Goal: Task Accomplishment & Management: Use online tool/utility

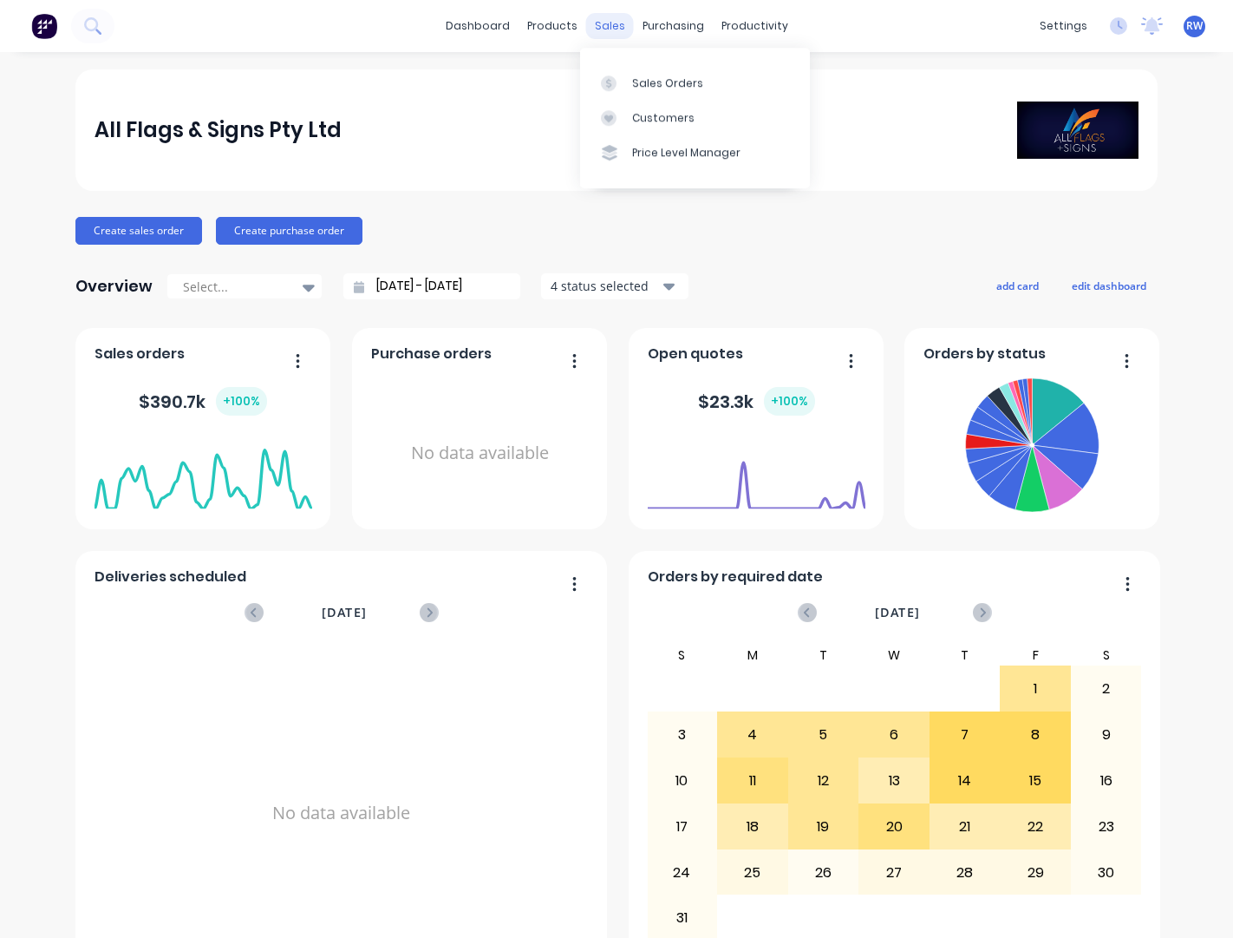
click at [599, 27] on div "sales" at bounding box center [610, 26] width 48 height 26
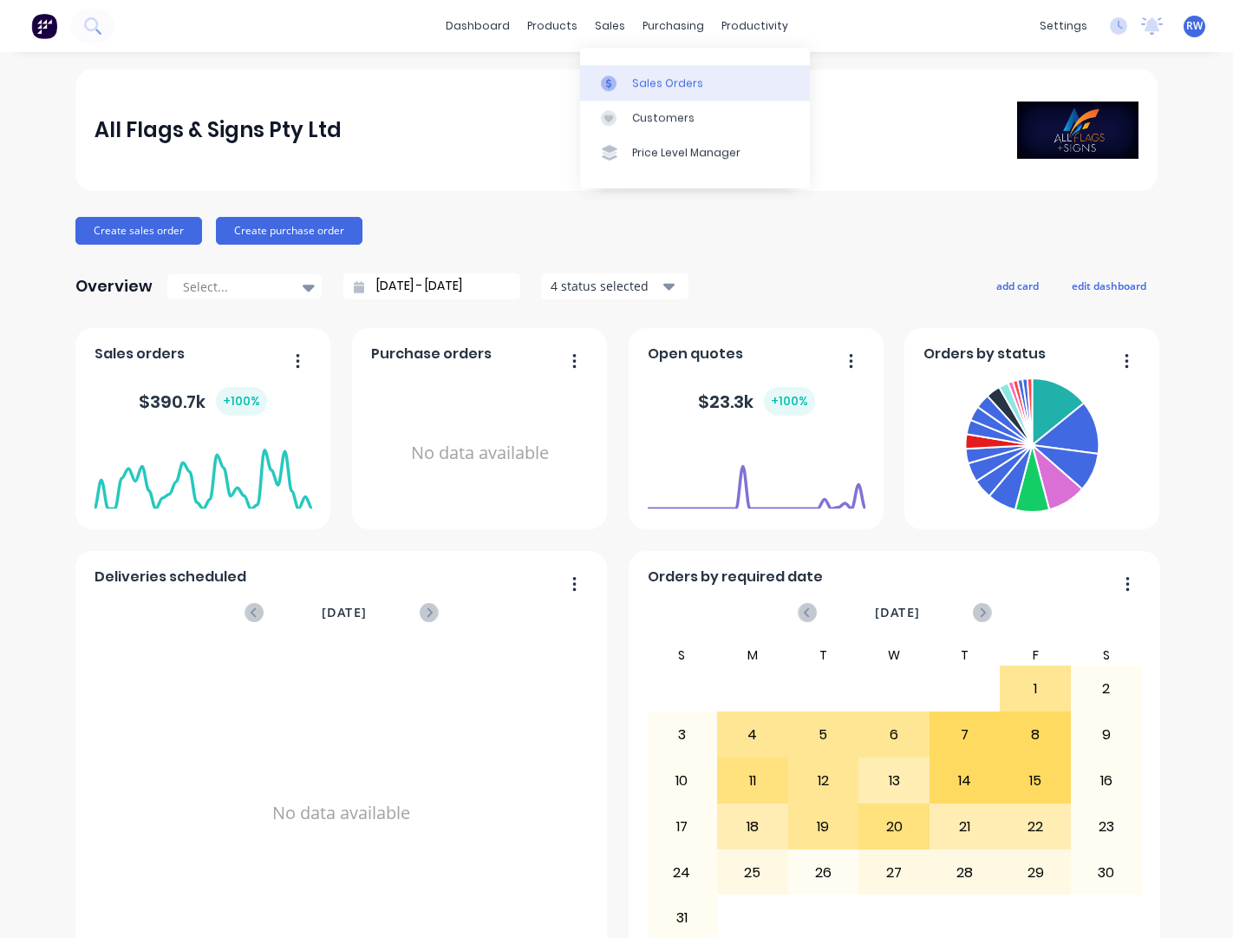
click at [641, 79] on div "Sales Orders" at bounding box center [667, 83] width 71 height 16
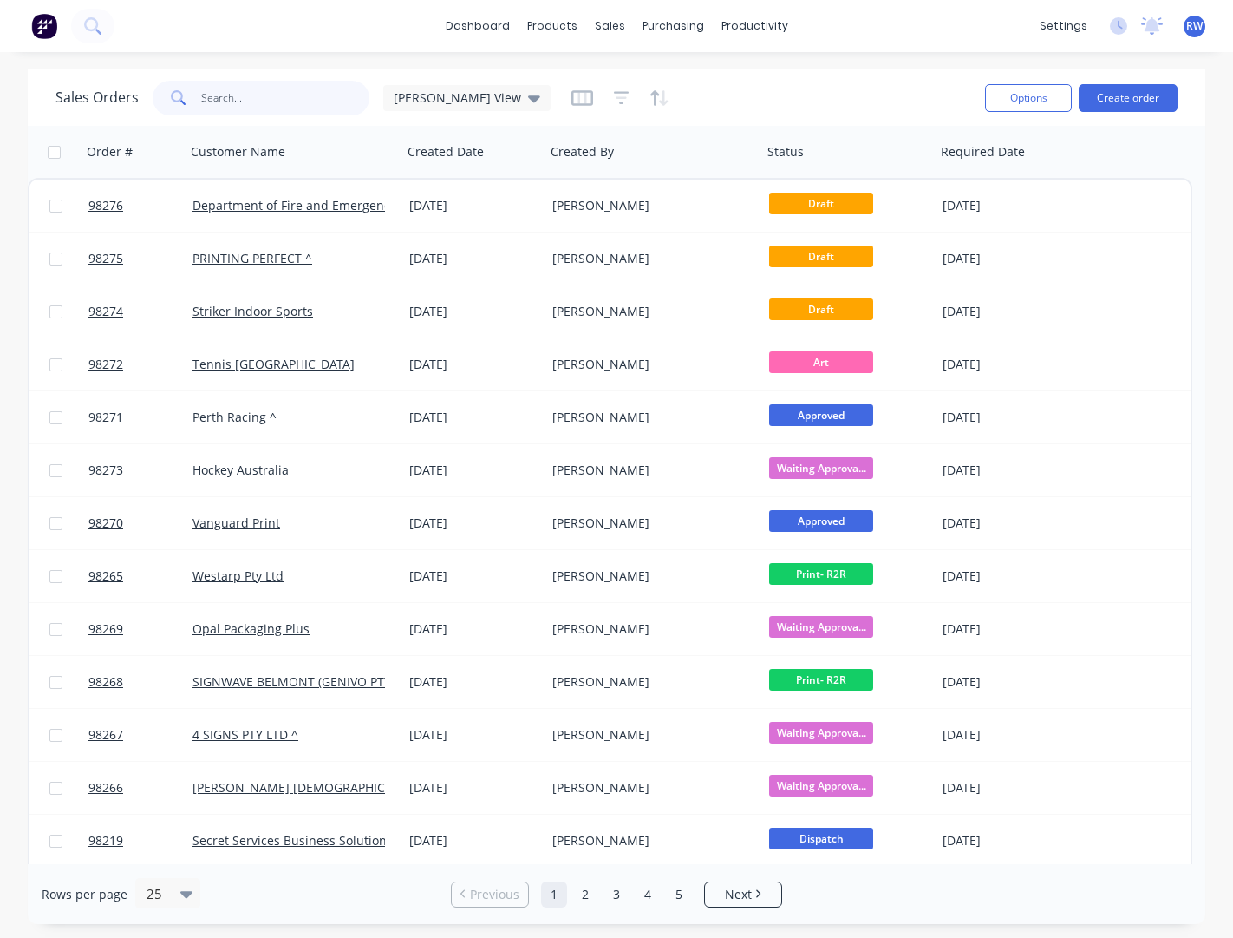
click at [226, 91] on input "text" at bounding box center [285, 98] width 169 height 35
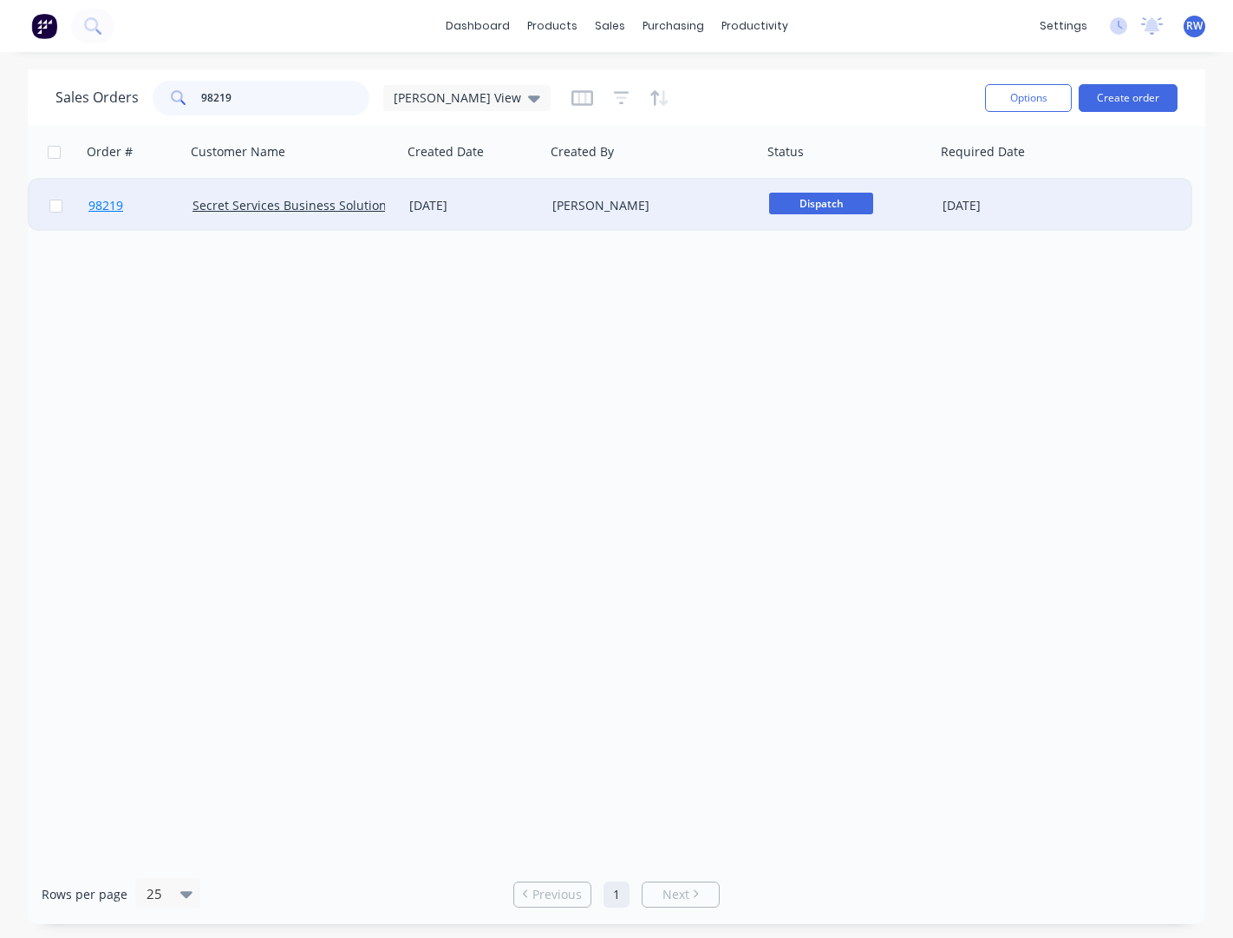
type input "98219"
click at [105, 212] on span "98219" at bounding box center [105, 205] width 35 height 17
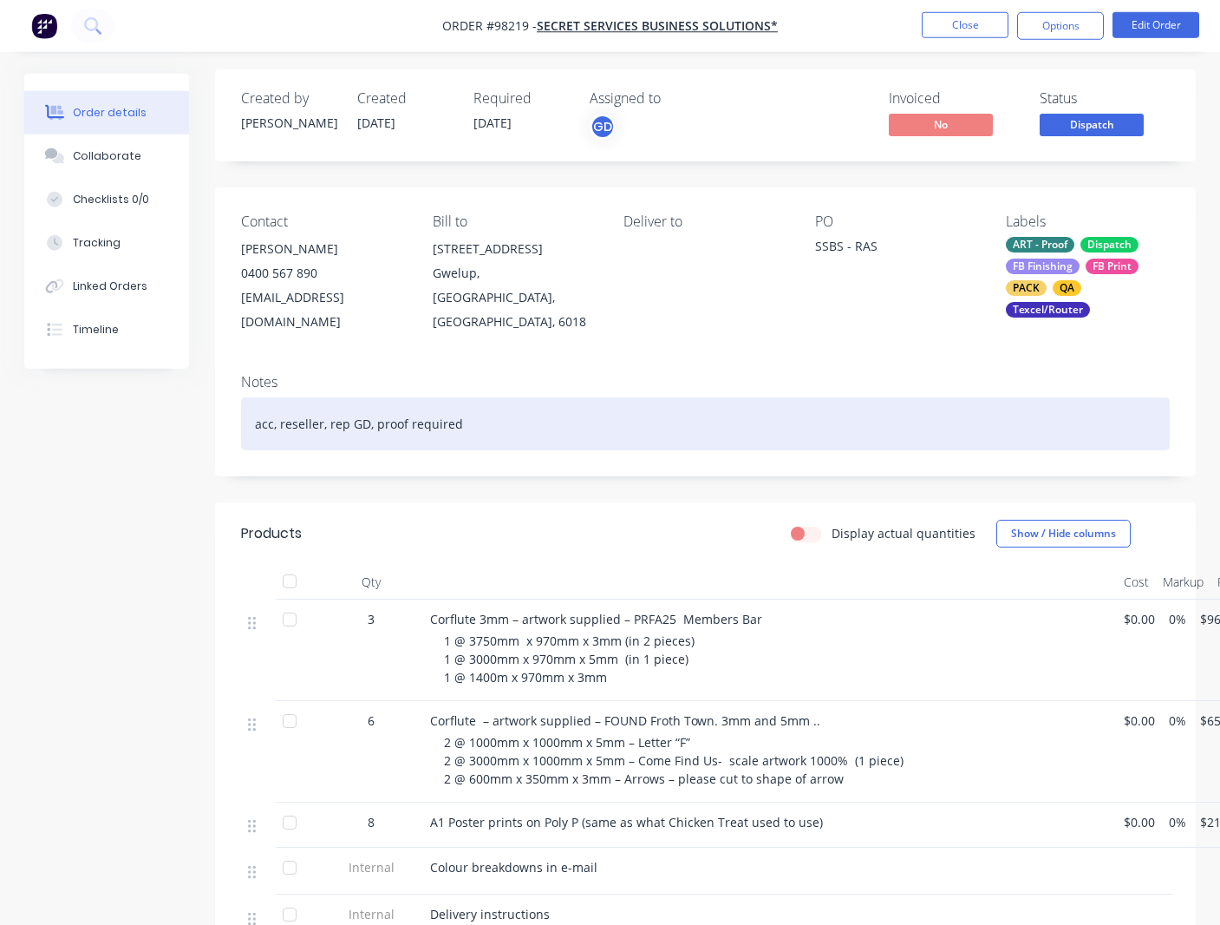
scroll to position [4, 0]
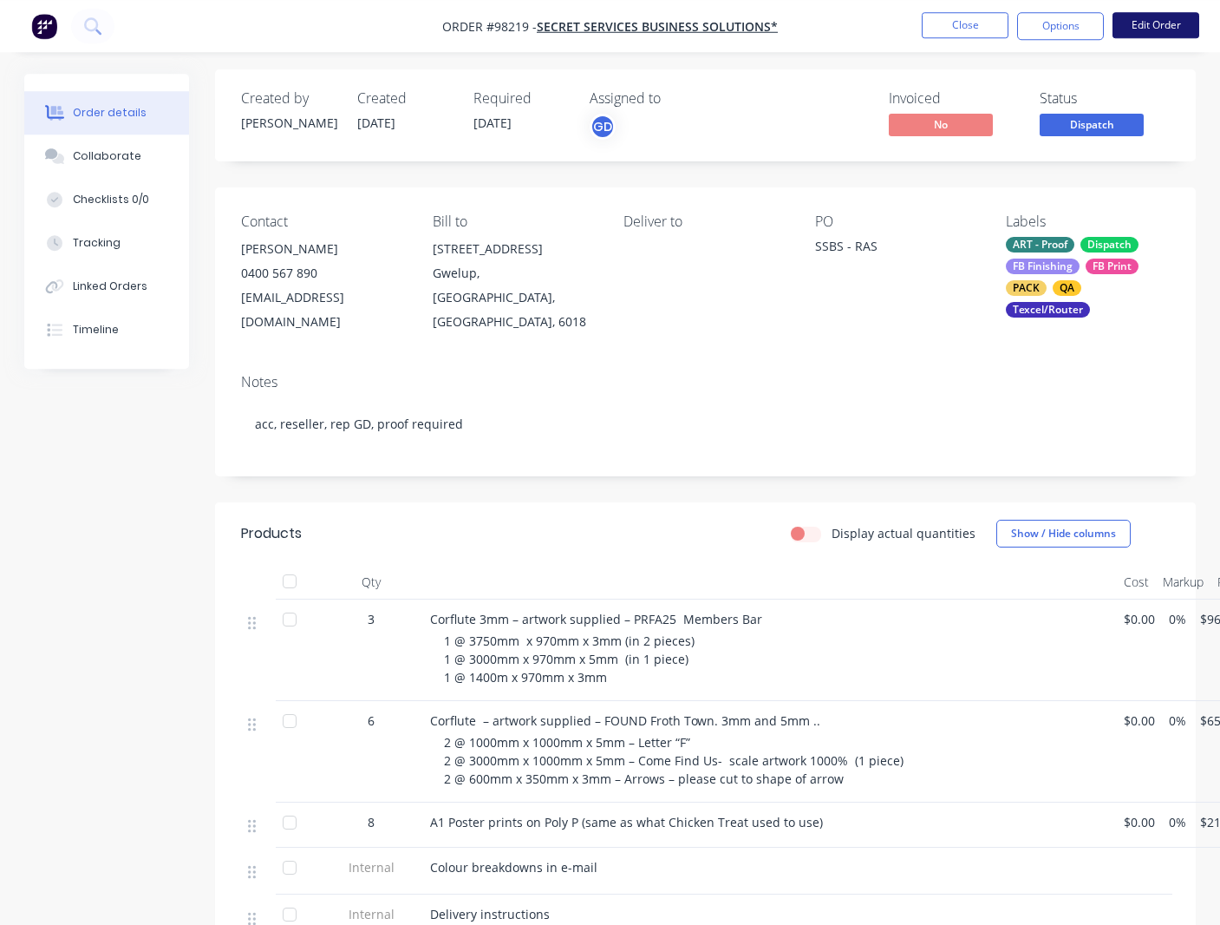
click at [1156, 18] on button "Edit Order" at bounding box center [1156, 25] width 87 height 26
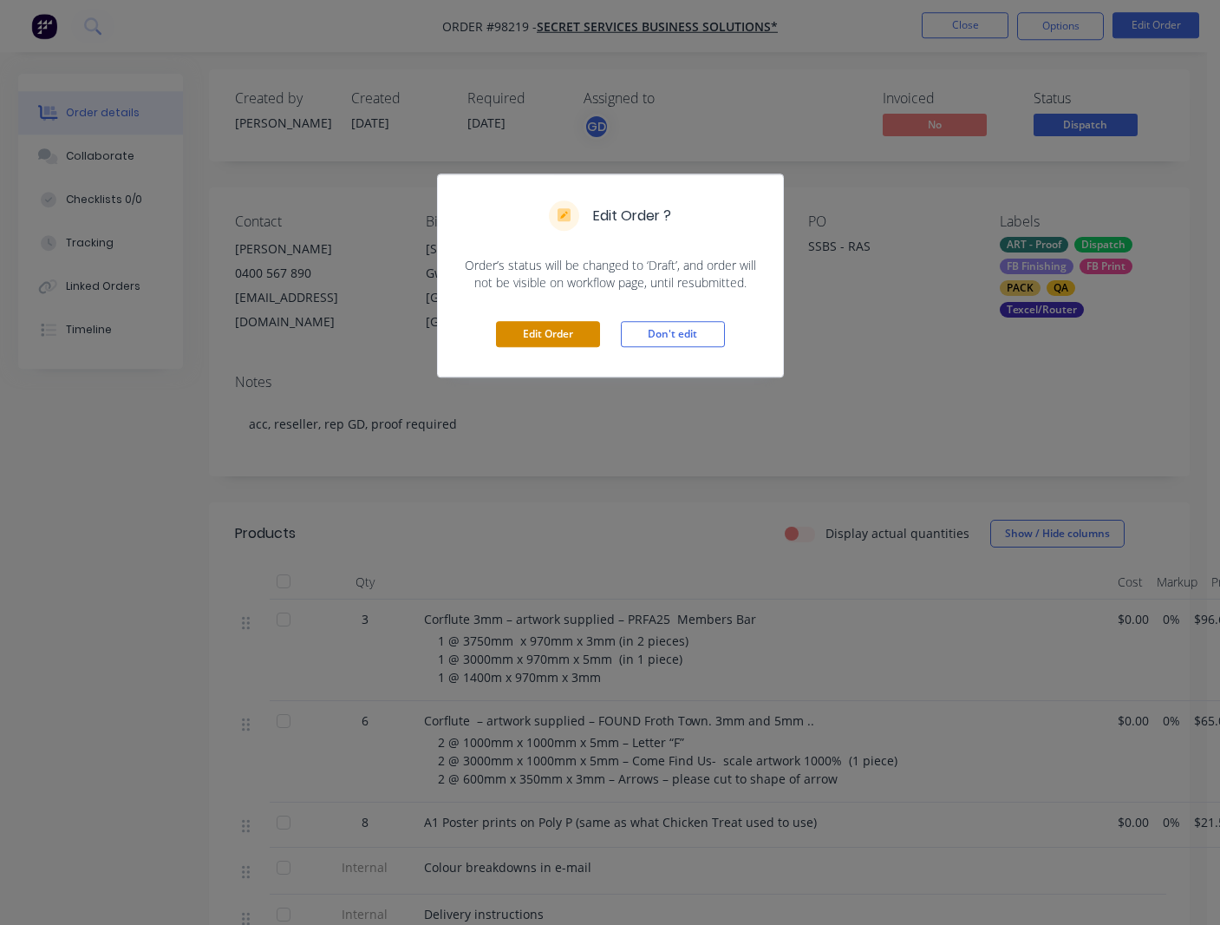
scroll to position [0, 0]
click at [540, 332] on button "Edit Order" at bounding box center [548, 334] width 104 height 26
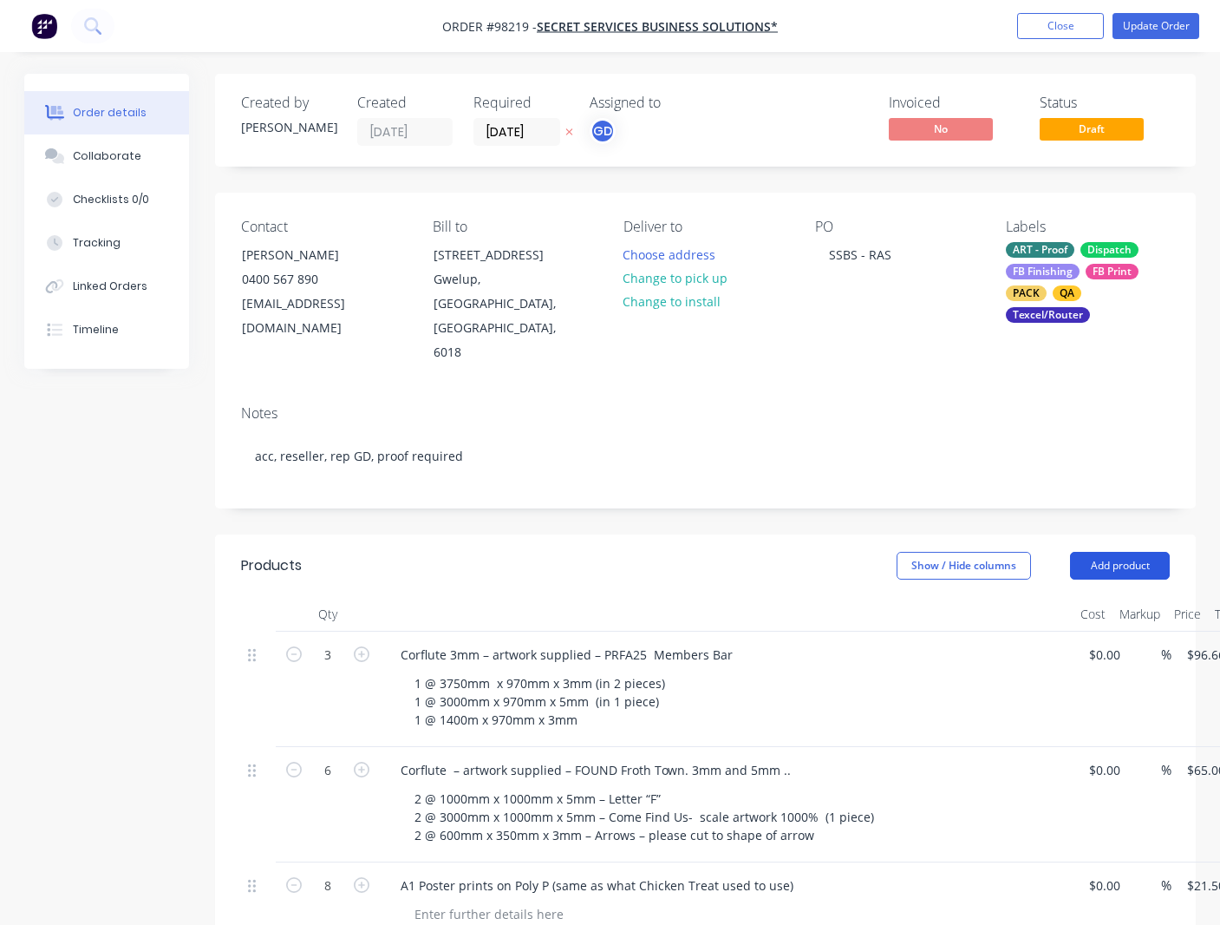
click at [1105, 552] on button "Add product" at bounding box center [1120, 566] width 100 height 28
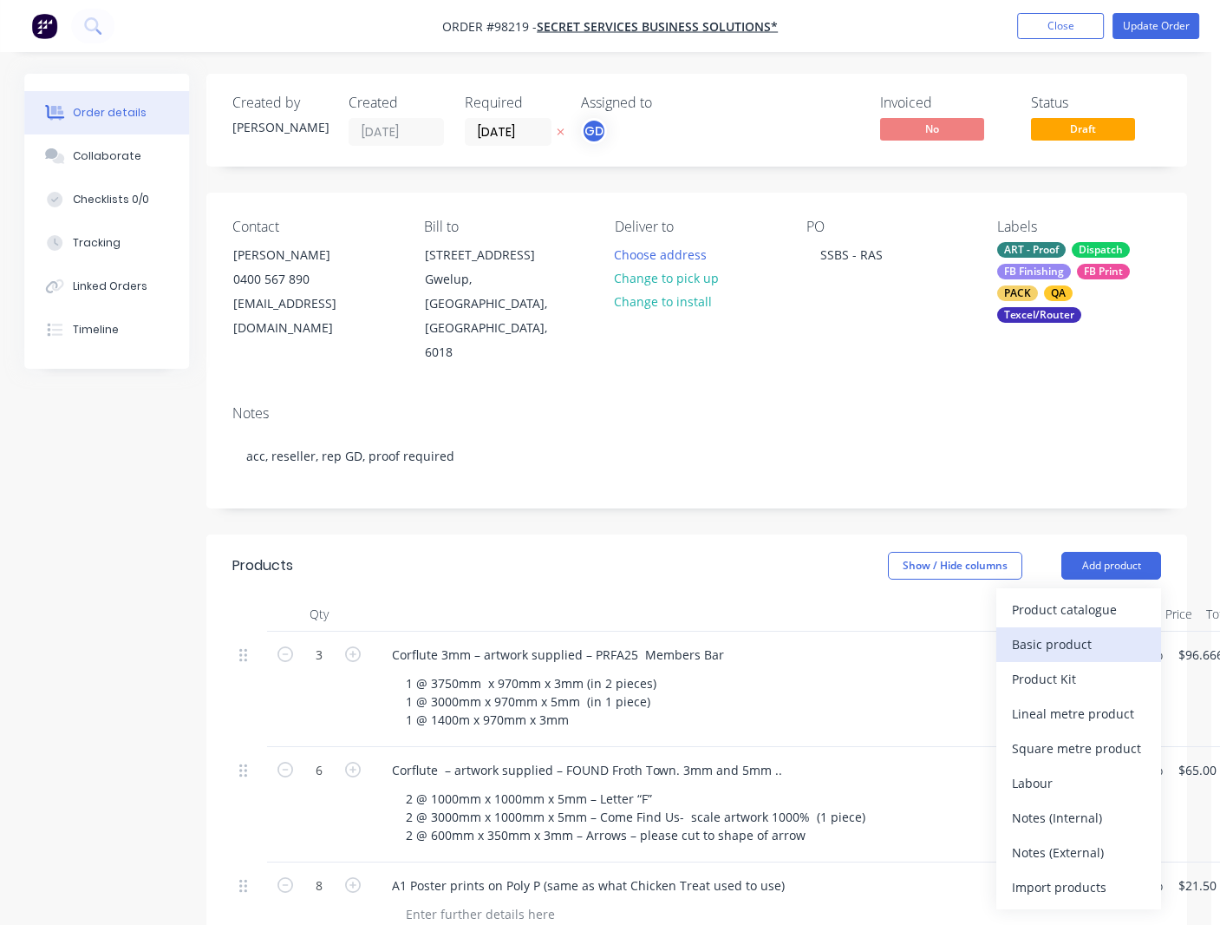
scroll to position [0, 6]
click at [1069, 631] on div "Basic product" at bounding box center [1082, 643] width 134 height 25
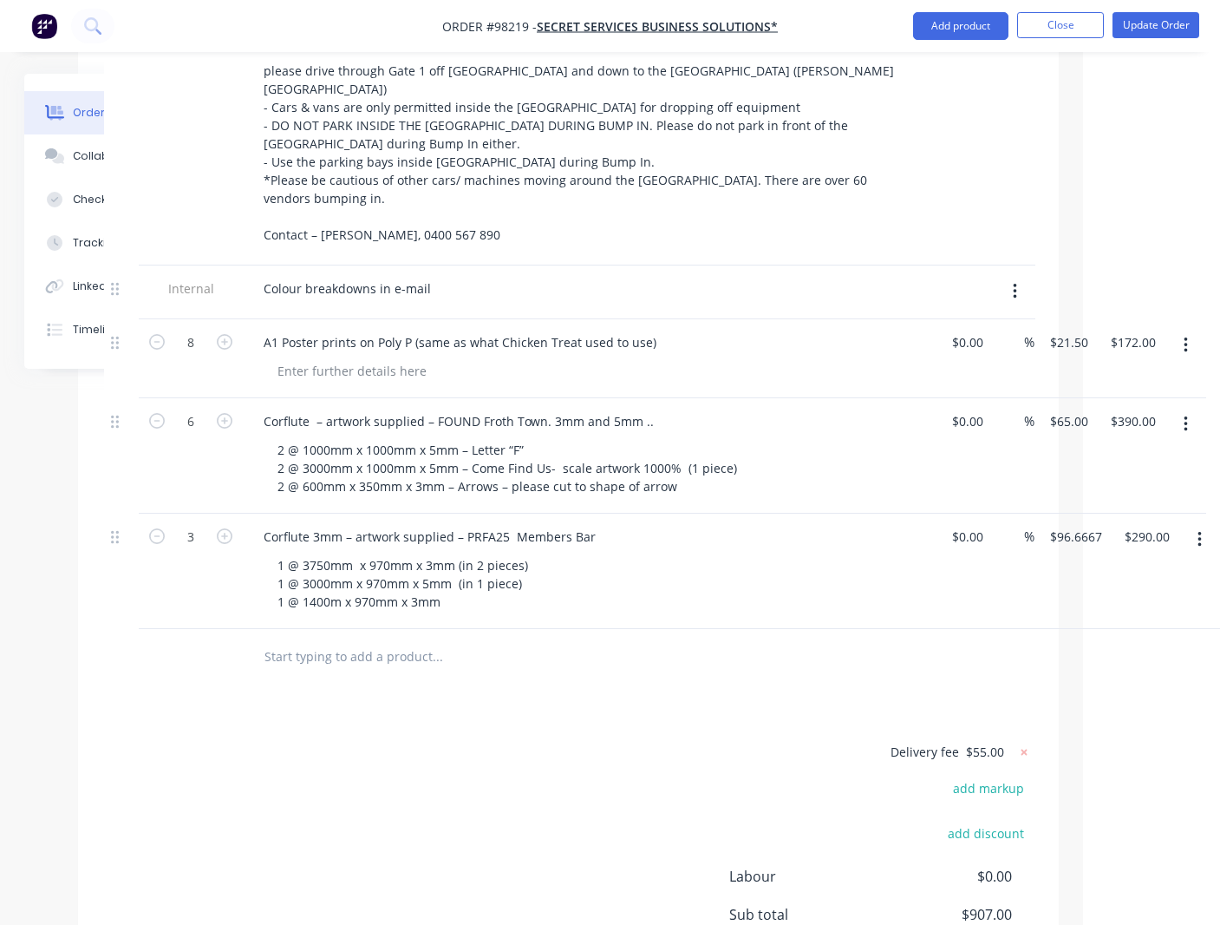
scroll to position [842, 137]
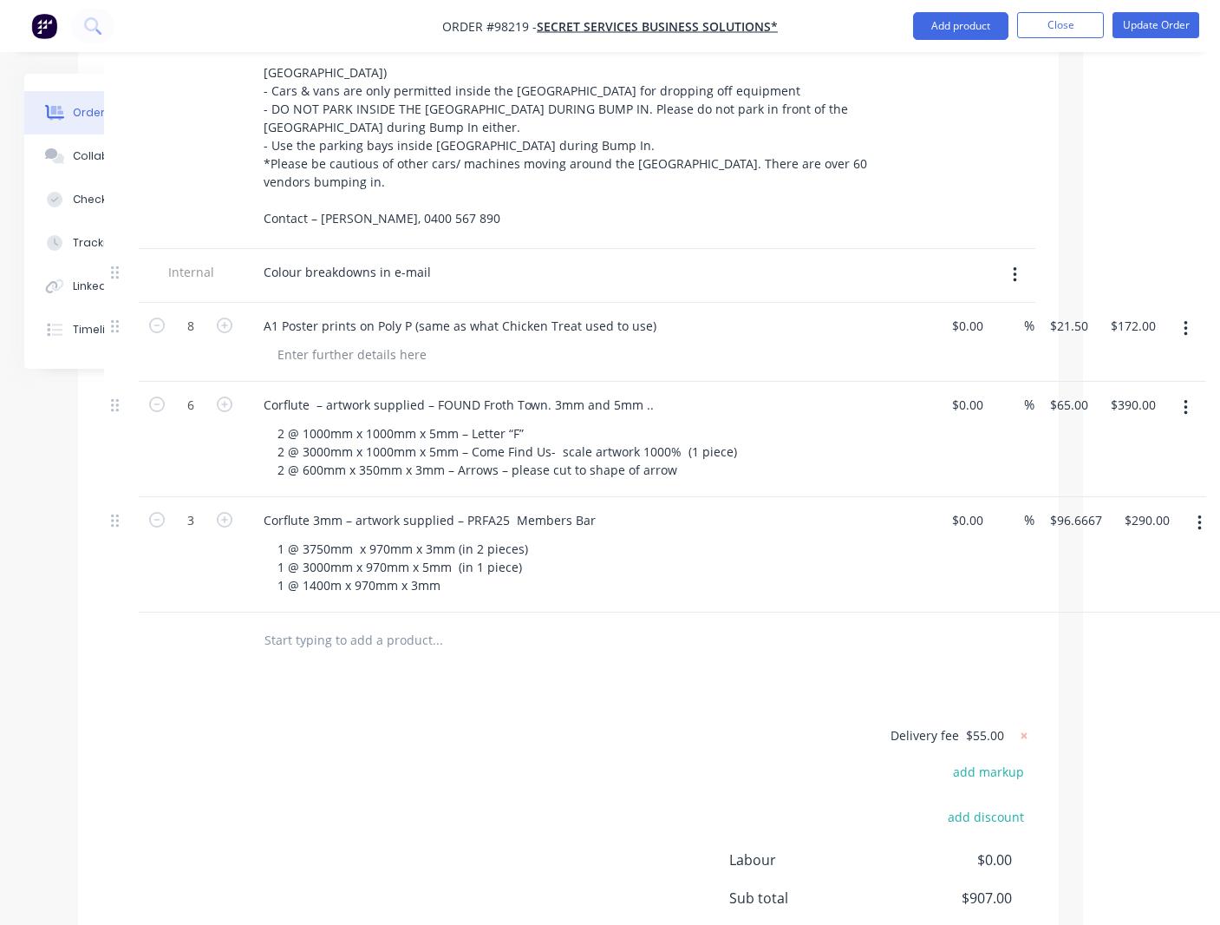
click at [336, 623] on input "text" at bounding box center [437, 640] width 347 height 35
type input "ADD EXTRA CORLFUTE PRINT - PACK WITH FOUND SIGNAGE."
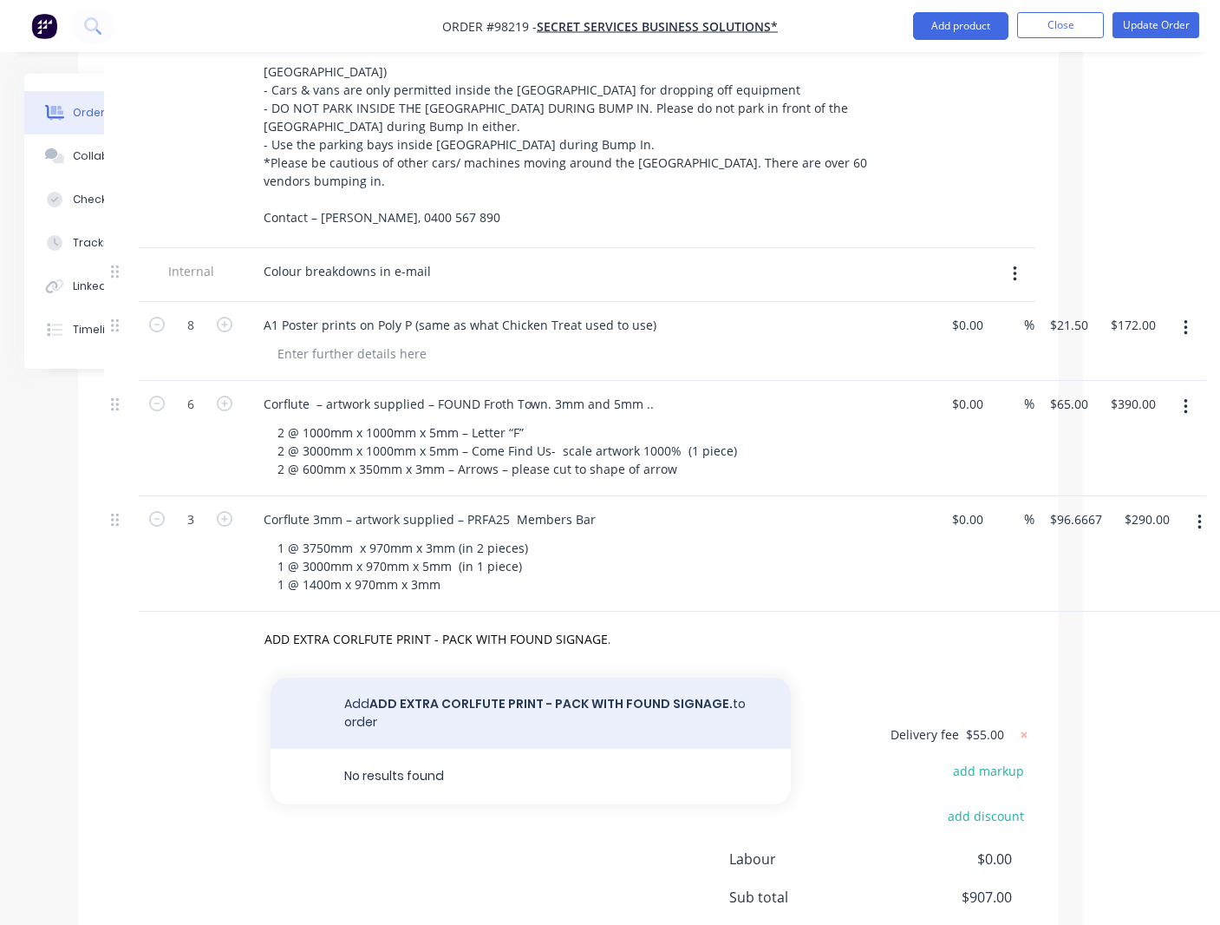
click at [512, 677] on button "Add ADD EXTRA CORLFUTE PRINT - PACK WITH FOUND SIGNAGE. to order" at bounding box center [531, 712] width 520 height 71
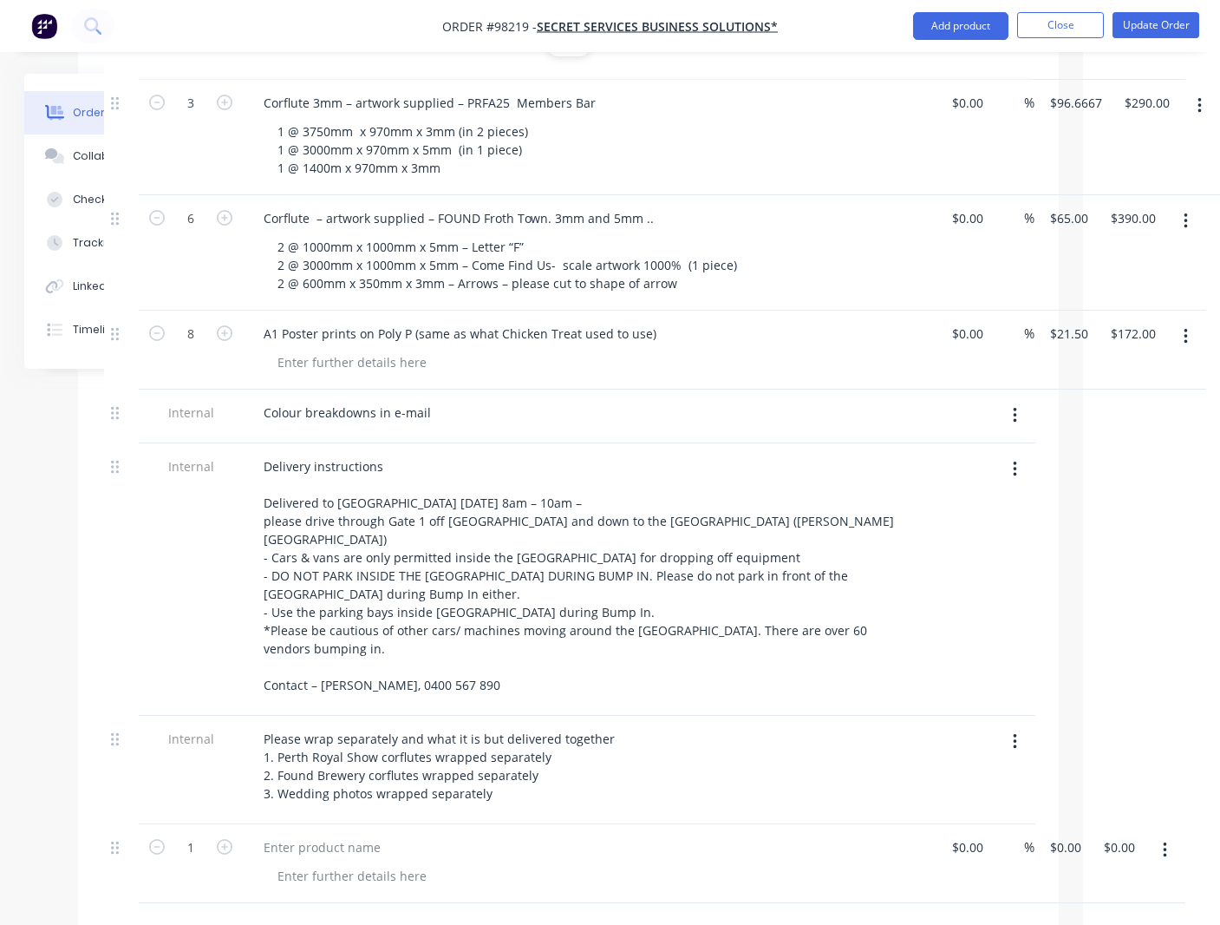
scroll to position [674, 137]
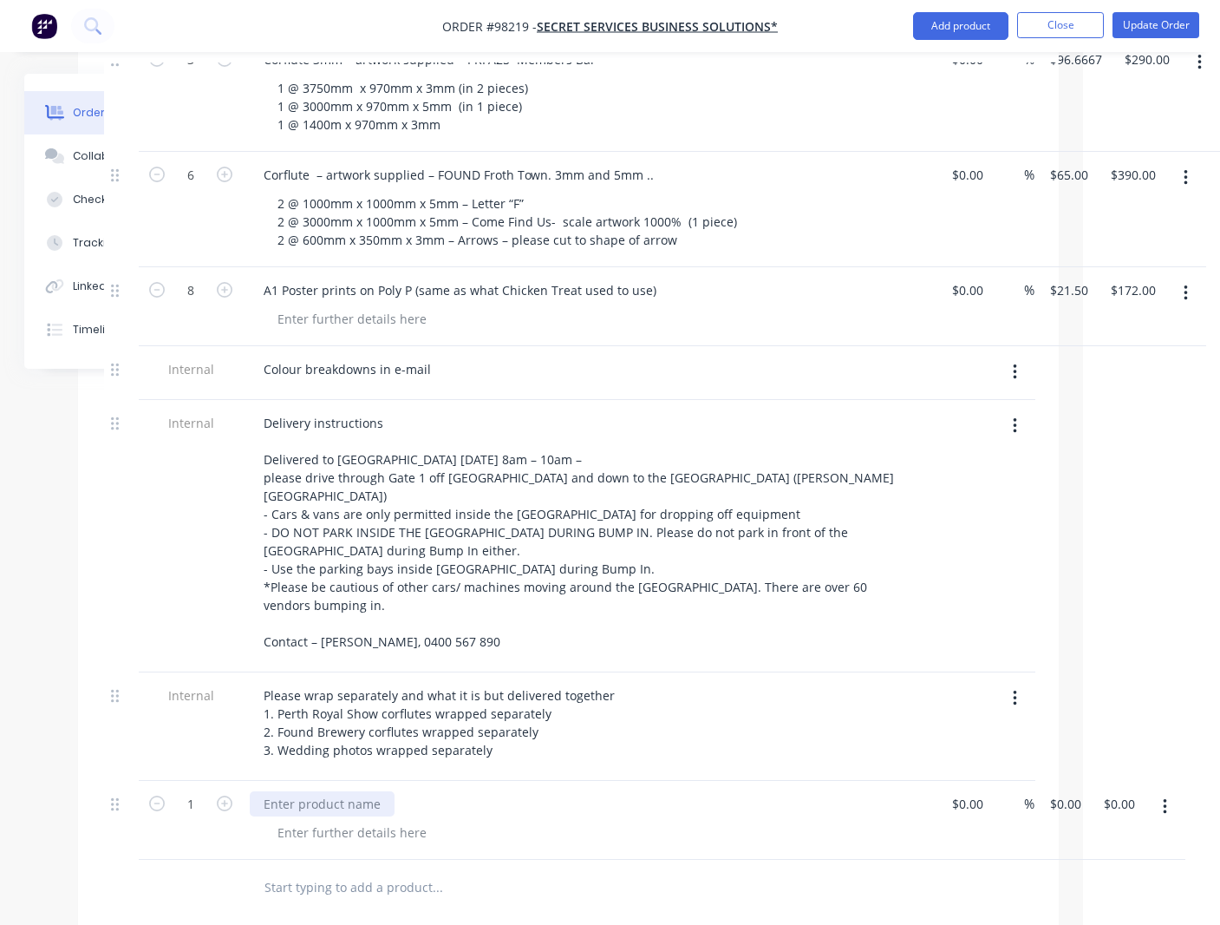
click at [323, 791] on div at bounding box center [322, 803] width 145 height 25
click at [551, 791] on div "EXTRA CORFLUTE PRINT - TO BE PACKAGED WITH FUND SIGNAGE" at bounding box center [451, 803] width 403 height 25
click at [507, 791] on div "EXTRA CORFLUTE PRINT - TO BE PACKAGED WITH FOUND SIGNAGE" at bounding box center [456, 803] width 413 height 25
click at [375, 820] on div at bounding box center [352, 832] width 177 height 25
paste div
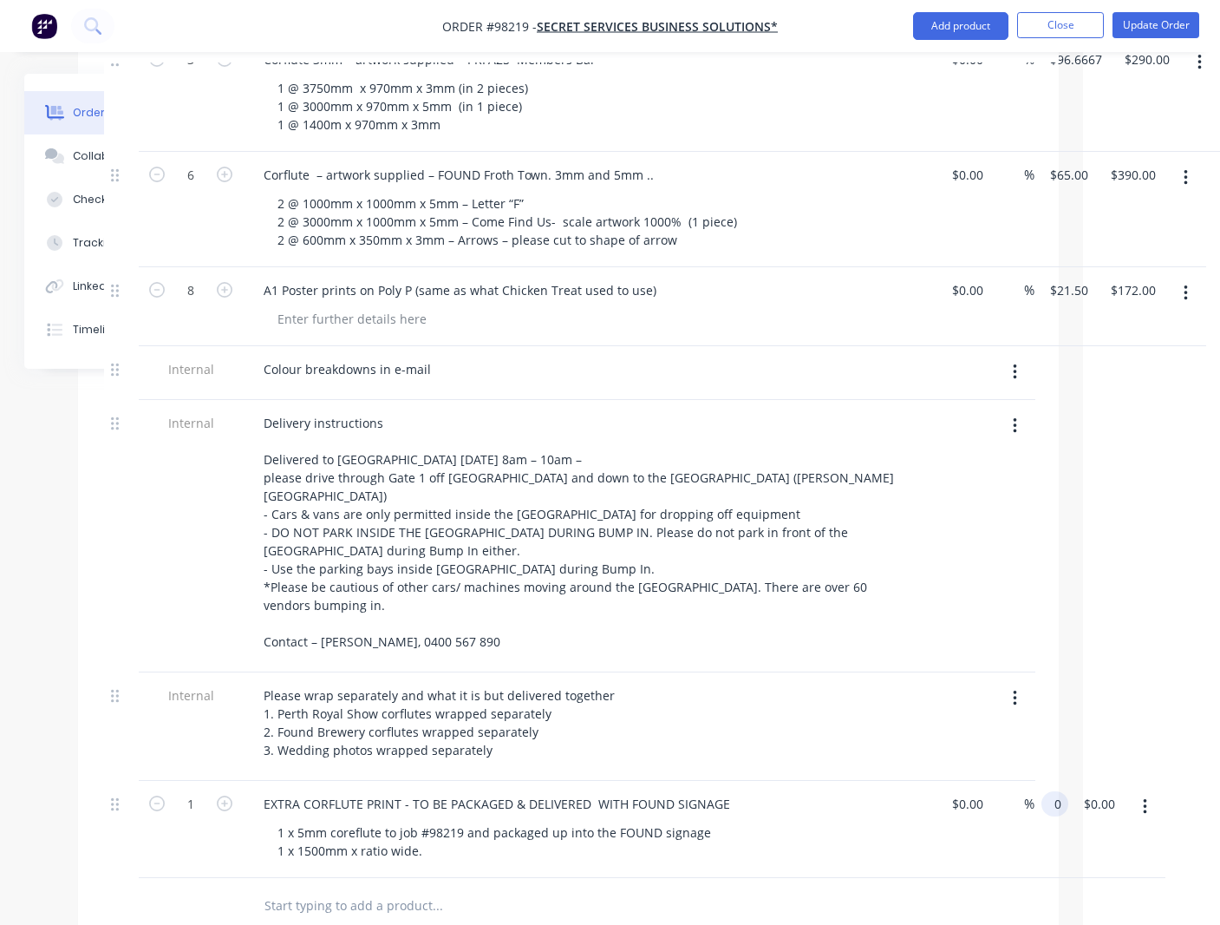
drag, startPoint x: 1061, startPoint y: 719, endPoint x: 1073, endPoint y: 743, distance: 26.4
click at [1061, 791] on input "0" at bounding box center [1059, 803] width 20 height 25
type input "$70.00"
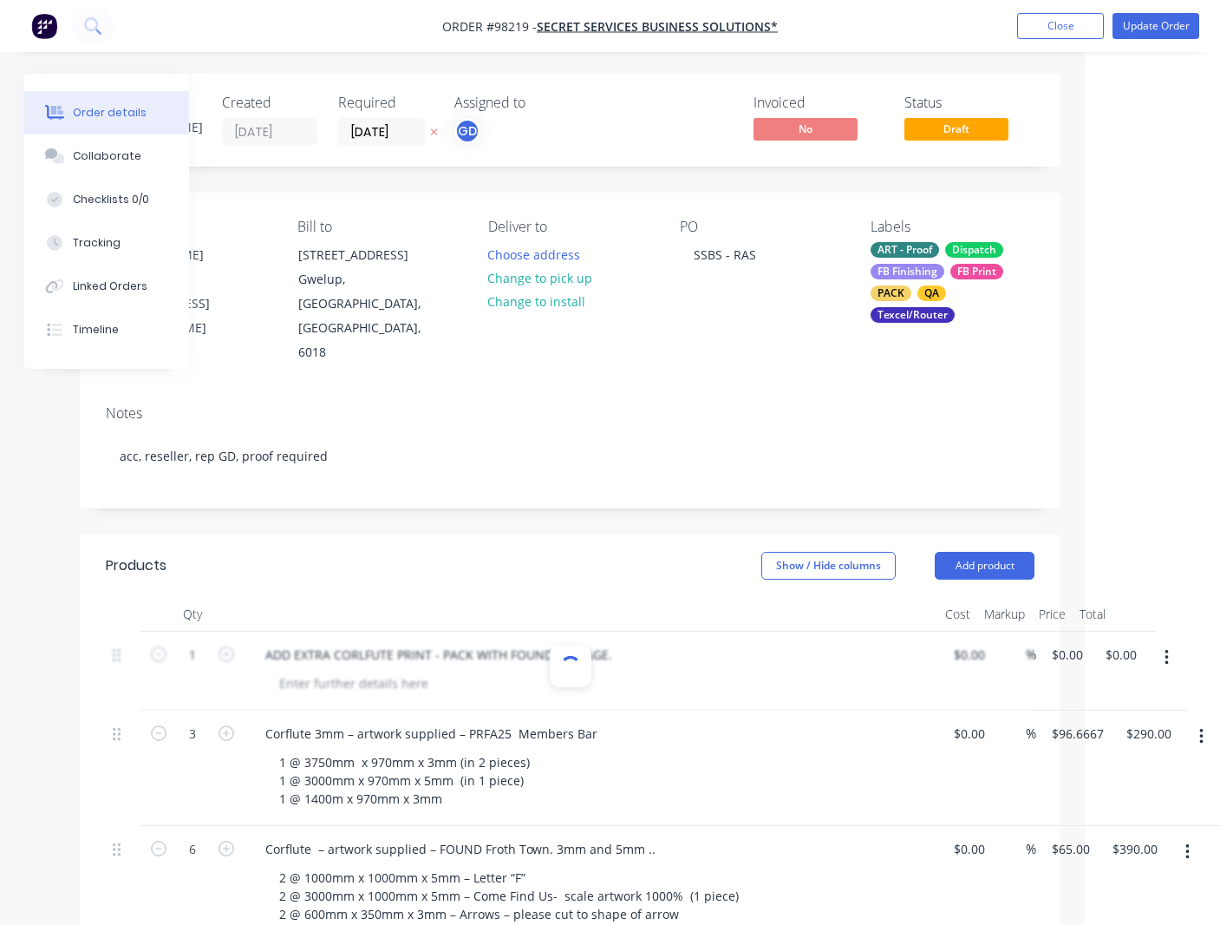
scroll to position [1, 135]
type input "$70.00"
click at [1165, 647] on icon "button" at bounding box center [1167, 656] width 4 height 19
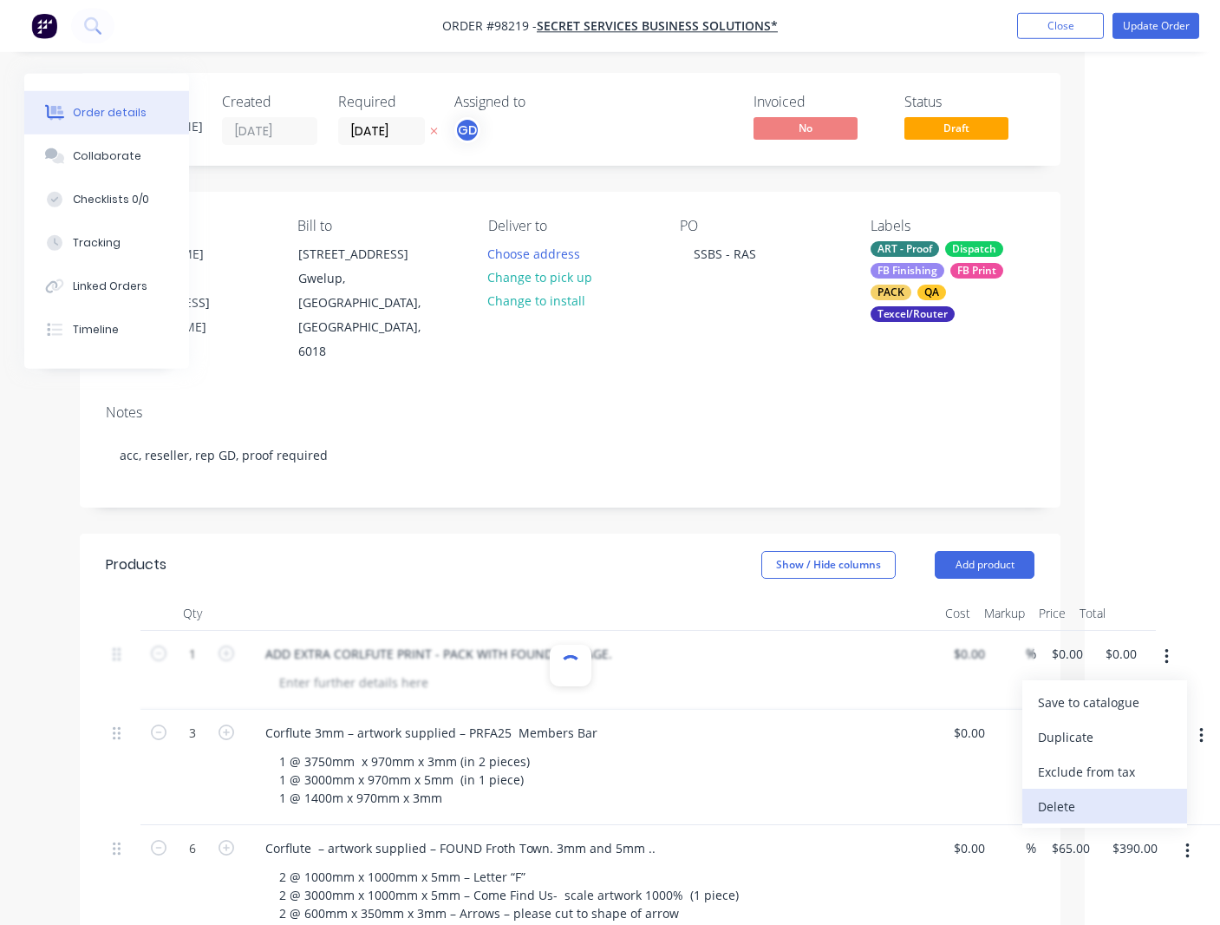
click at [1064, 794] on div "Delete" at bounding box center [1105, 806] width 134 height 25
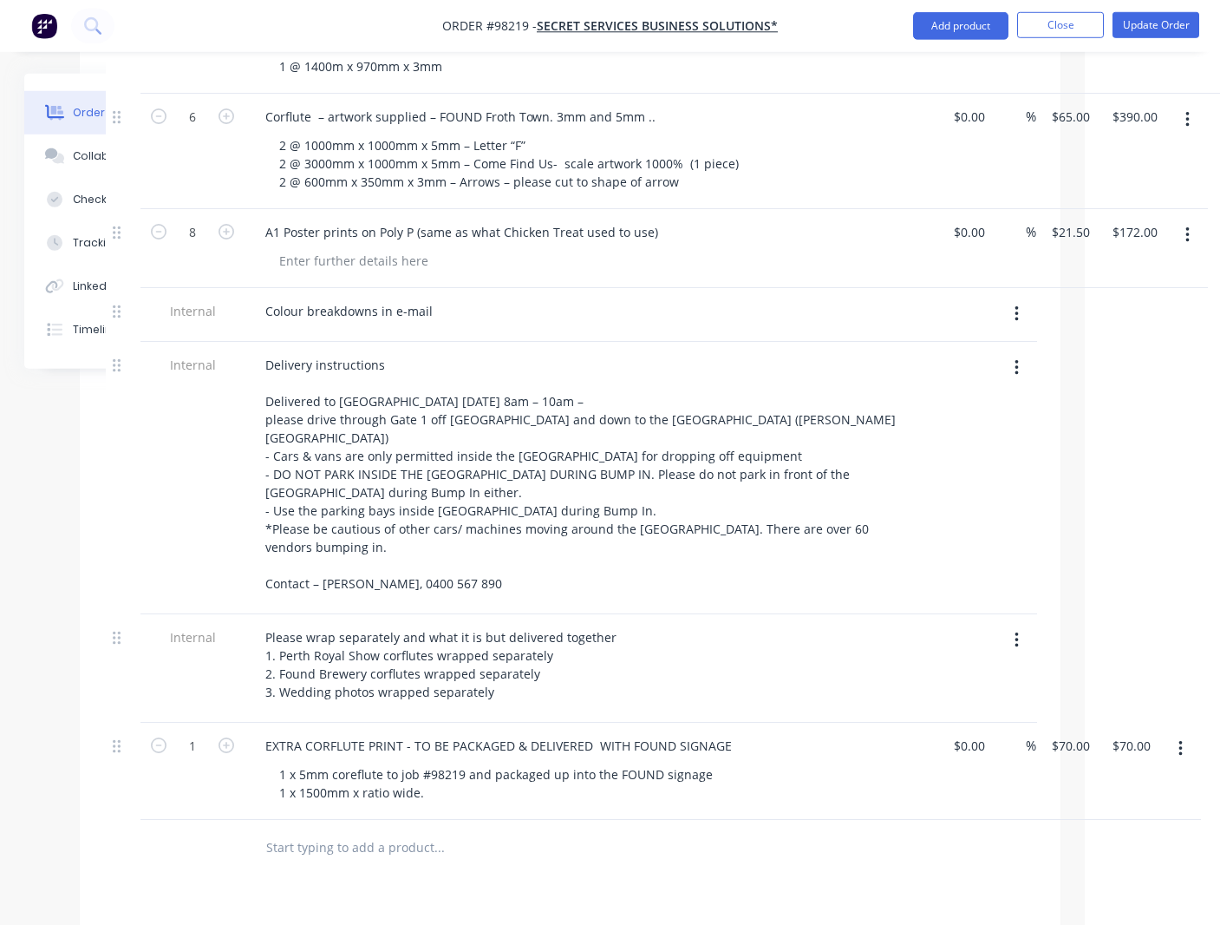
scroll to position [653, 134]
click at [116, 738] on icon at bounding box center [118, 746] width 8 height 16
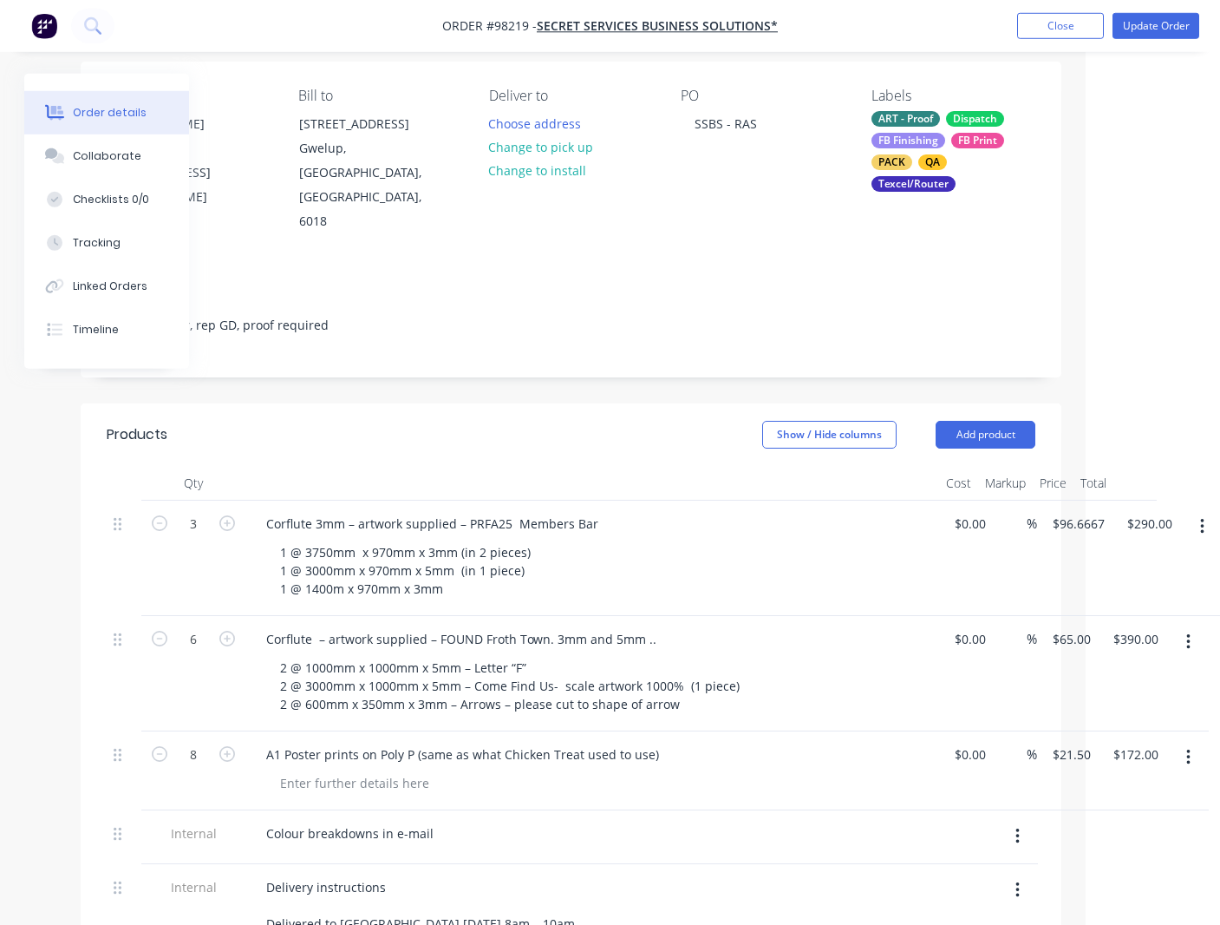
scroll to position [129, 134]
click at [1152, 24] on button "Update Order" at bounding box center [1156, 26] width 87 height 26
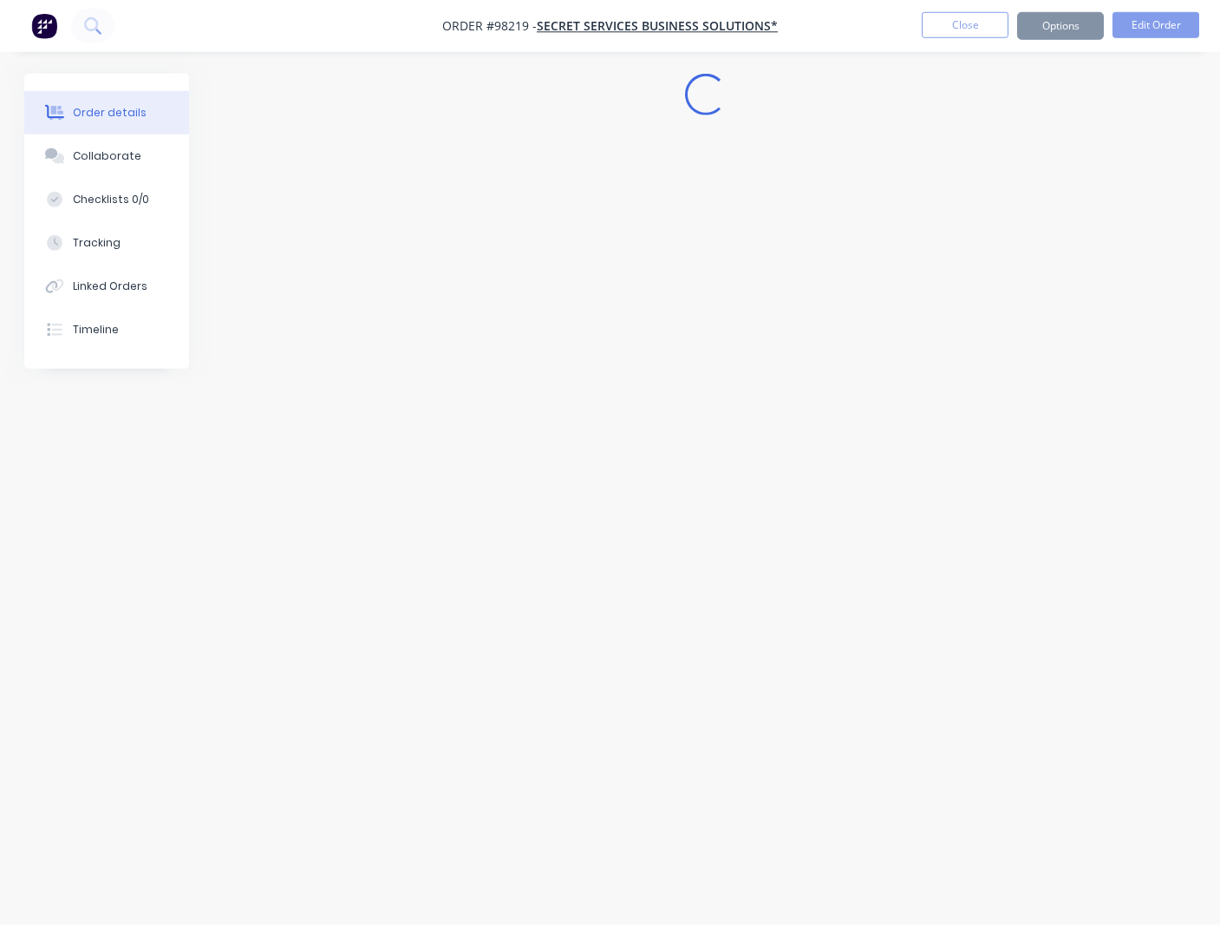
scroll to position [0, 0]
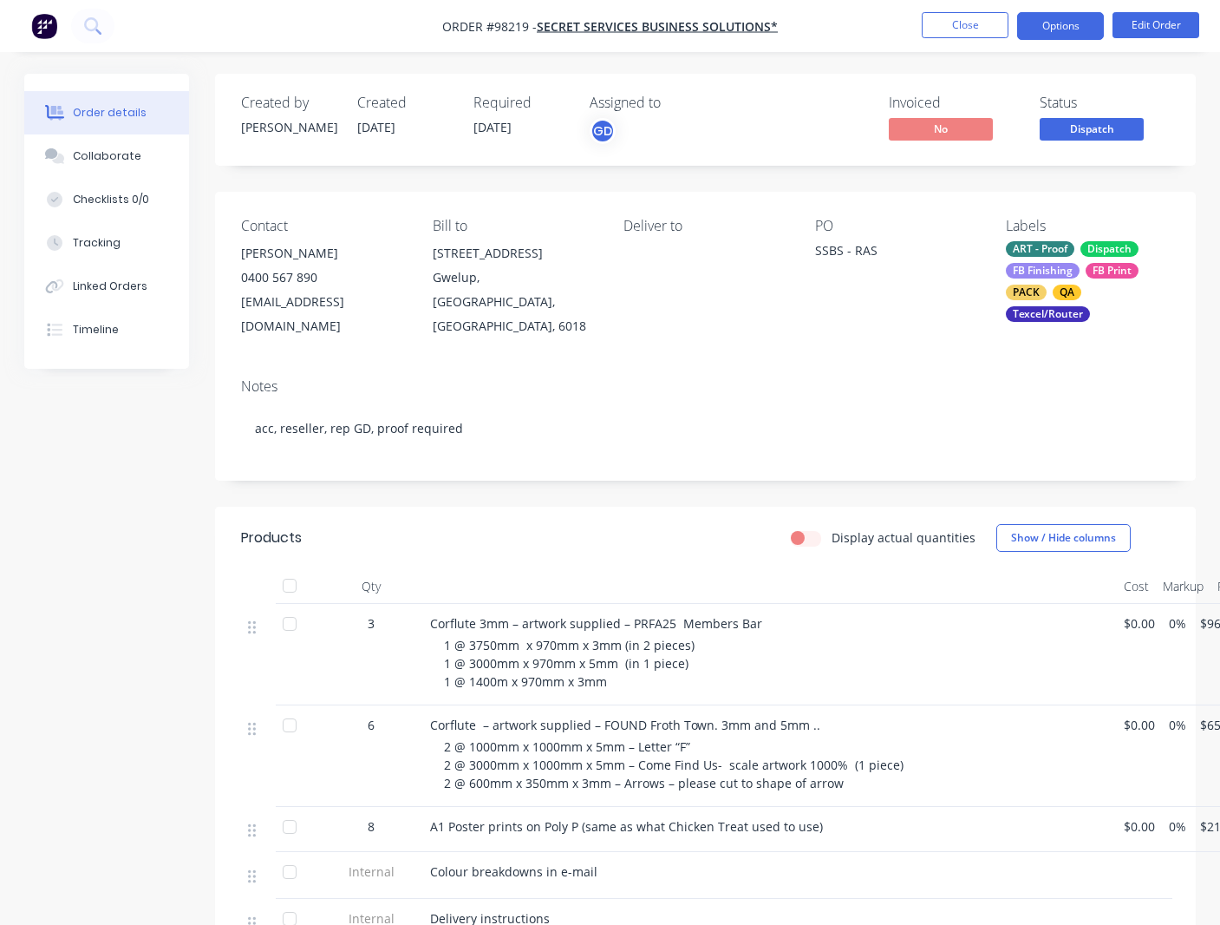
click at [1043, 29] on button "Options" at bounding box center [1061, 26] width 87 height 28
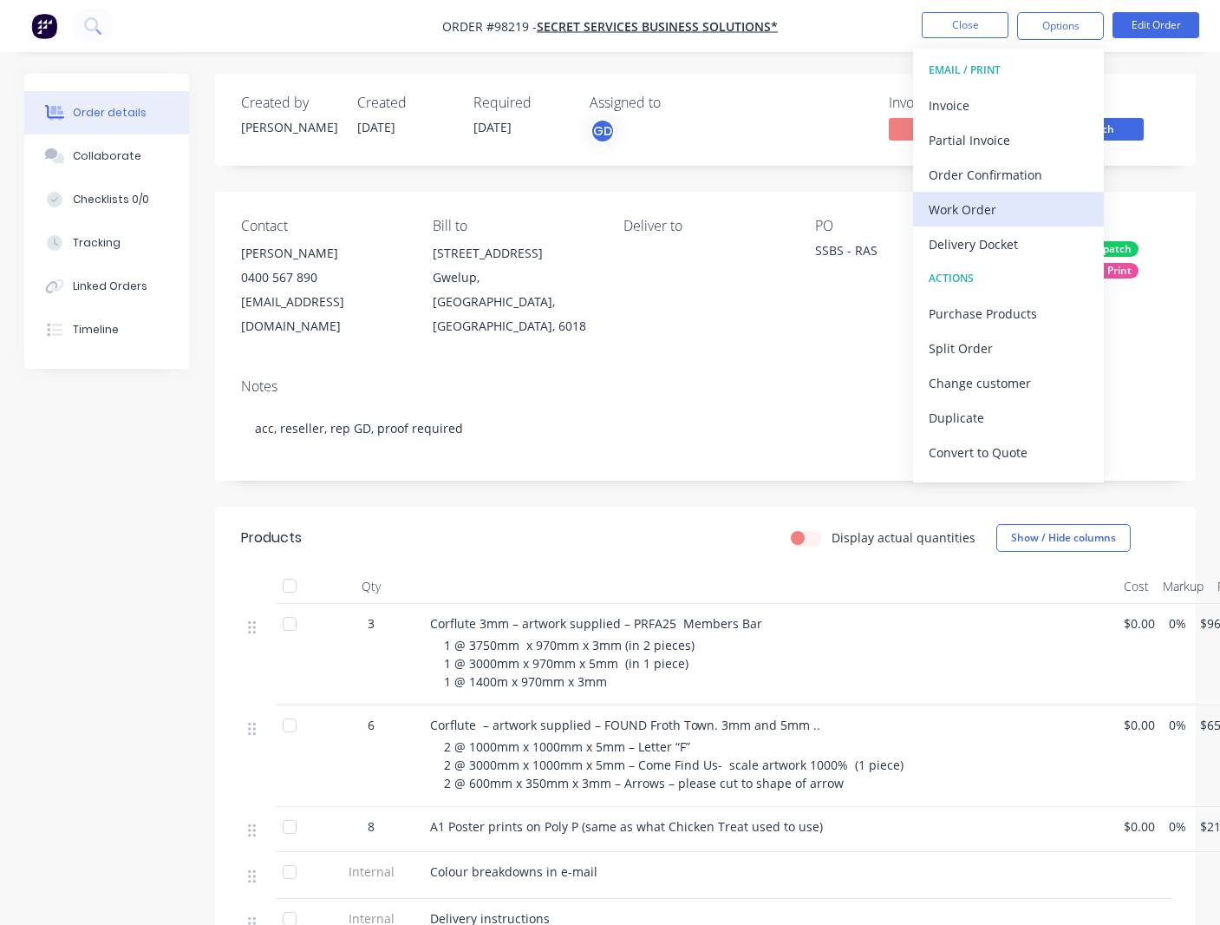
click at [971, 203] on div "Work Order" at bounding box center [1009, 209] width 160 height 25
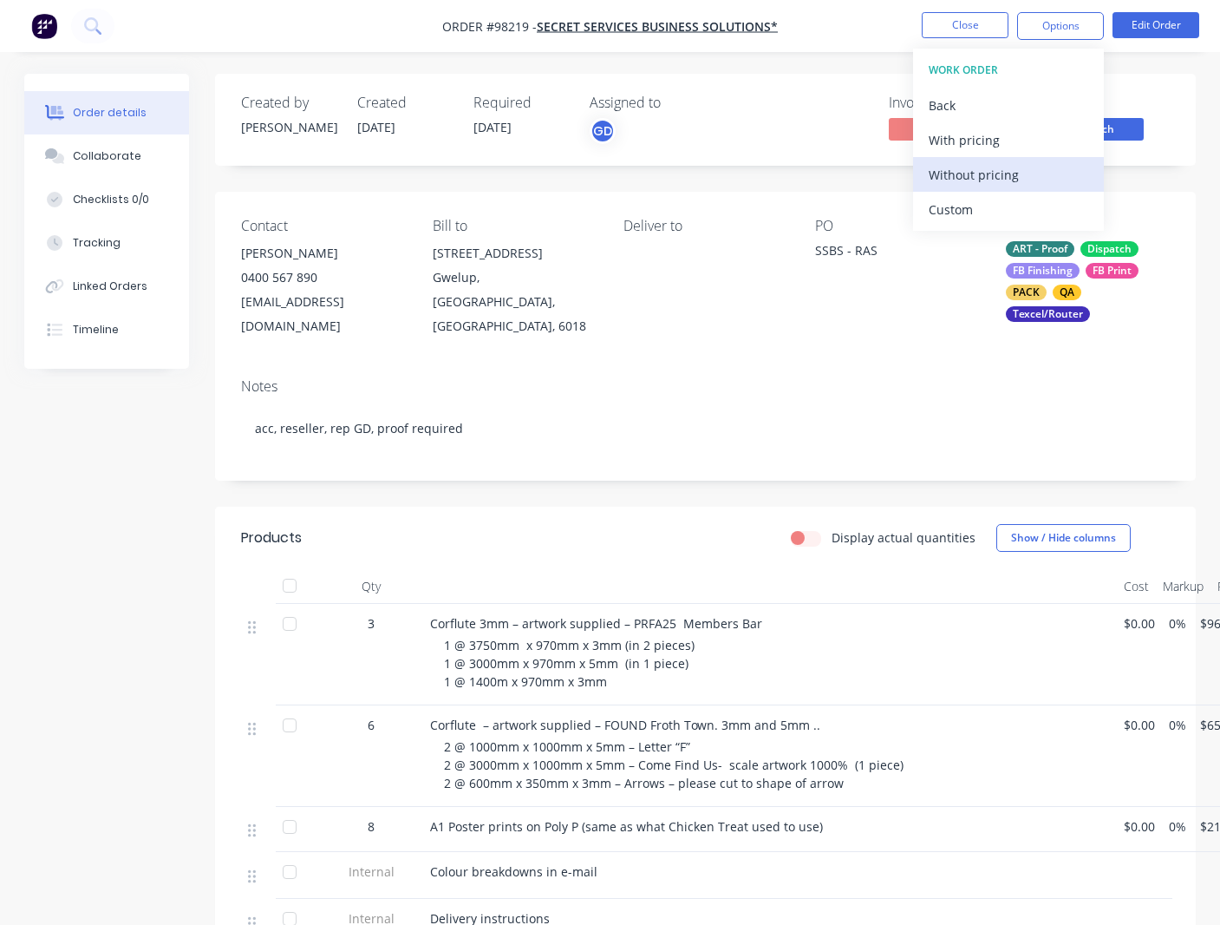
click at [972, 178] on div "Without pricing" at bounding box center [1009, 174] width 160 height 25
